Goal: Task Accomplishment & Management: Manage account settings

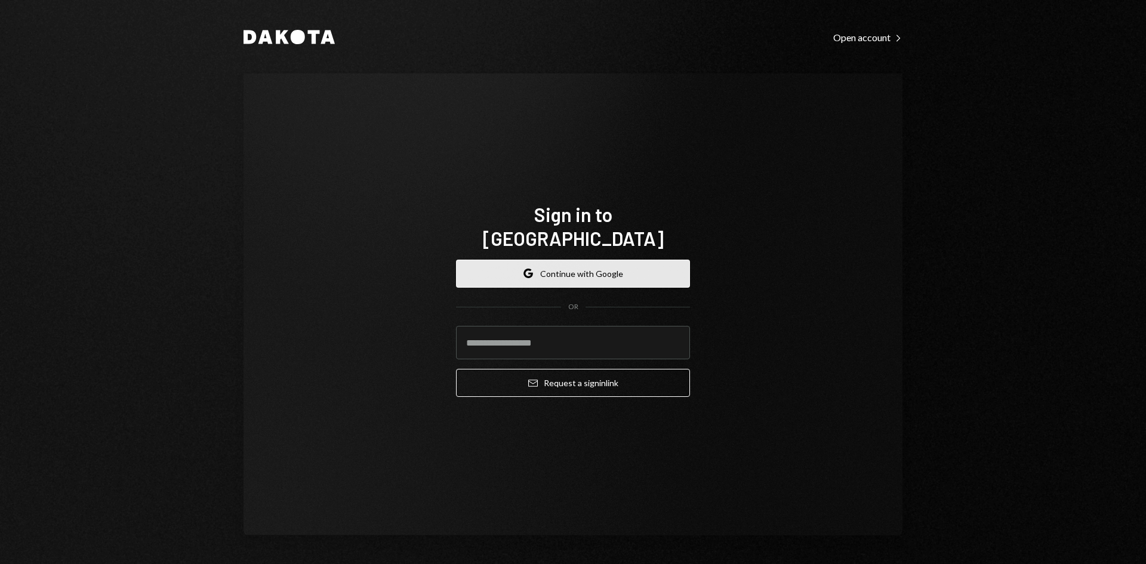
click at [642, 263] on button "Google Continue with Google" at bounding box center [573, 274] width 234 height 28
